Goal: Task Accomplishment & Management: Complete application form

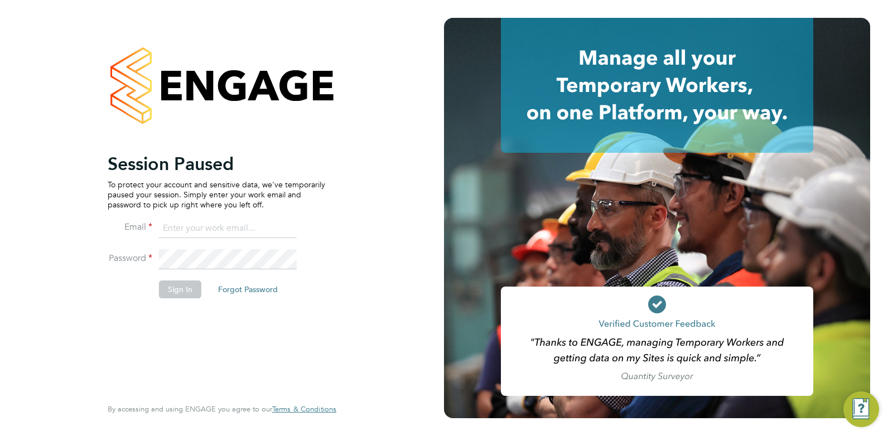
click at [176, 229] on input at bounding box center [228, 229] width 138 height 20
drag, startPoint x: 289, startPoint y: 225, endPoint x: 70, endPoint y: 209, distance: 219.8
click at [70, 209] on div "Session Paused To protect your account and sensitive data, we've temporarily pa…" at bounding box center [222, 218] width 444 height 436
type input "cameron@omniapeople.com"
click at [214, 277] on li "Password" at bounding box center [217, 264] width 218 height 31
